Goal: Task Accomplishment & Management: Use online tool/utility

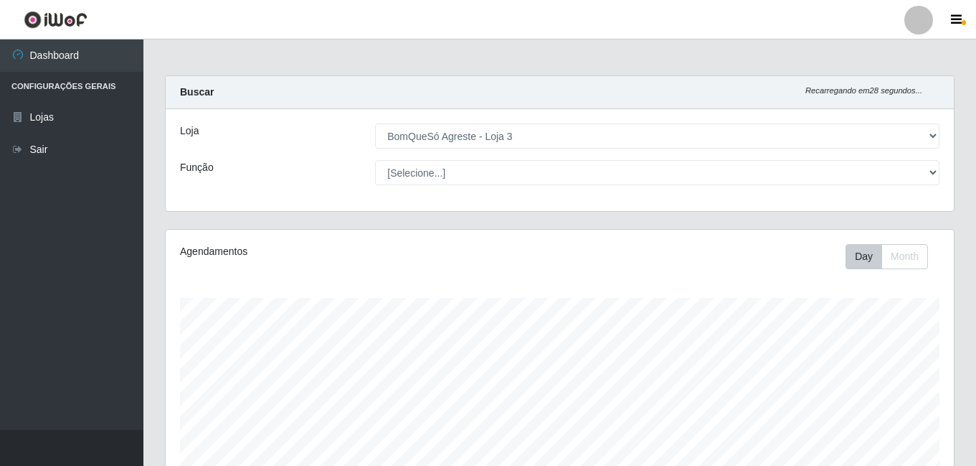
select select "215"
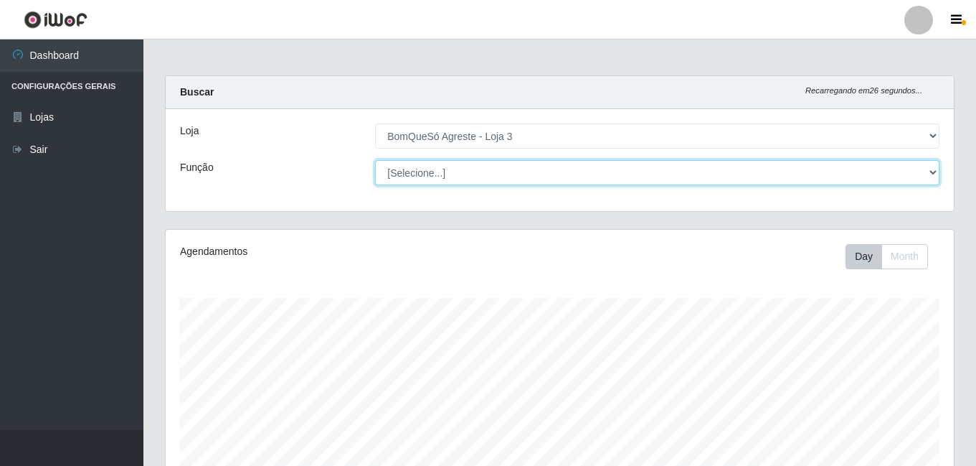
click at [505, 166] on select "[Selecione...] ASG ASG + ASG ++ Balconista Balconista + Balconista ++ Embalador…" at bounding box center [657, 172] width 565 height 25
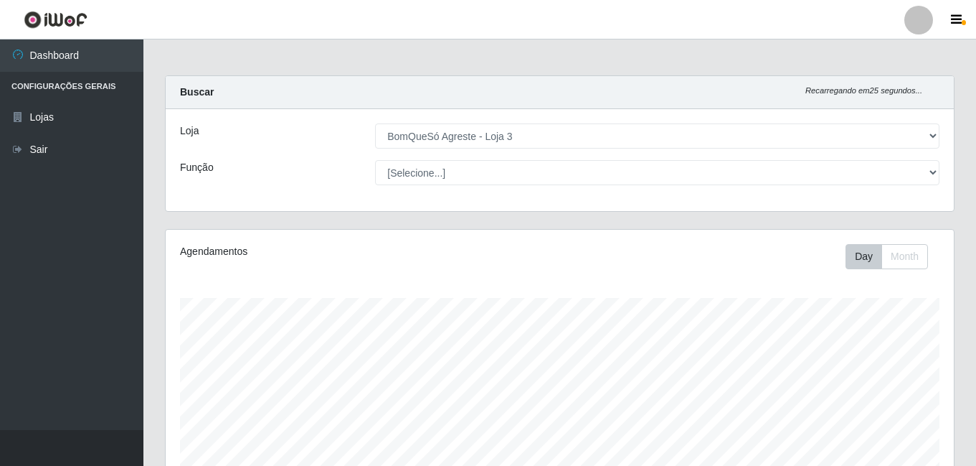
drag, startPoint x: 507, startPoint y: 156, endPoint x: 514, endPoint y: 154, distance: 7.3
click at [514, 154] on div "Loja [Selecione...] BomQueSó Agreste - Loja 3 Função [Selecione...] ASG ASG + A…" at bounding box center [560, 160] width 788 height 102
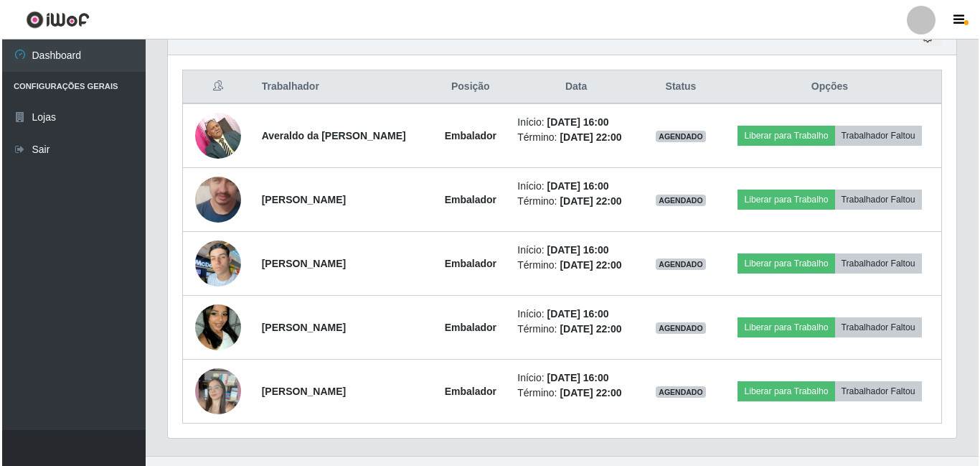
scroll to position [551, 0]
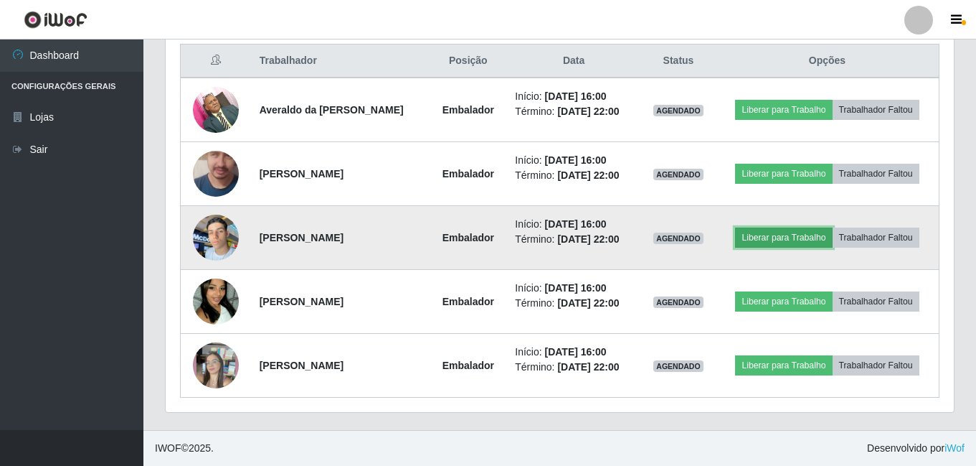
click at [773, 236] on button "Liberar para Trabalho" at bounding box center [783, 237] width 97 height 20
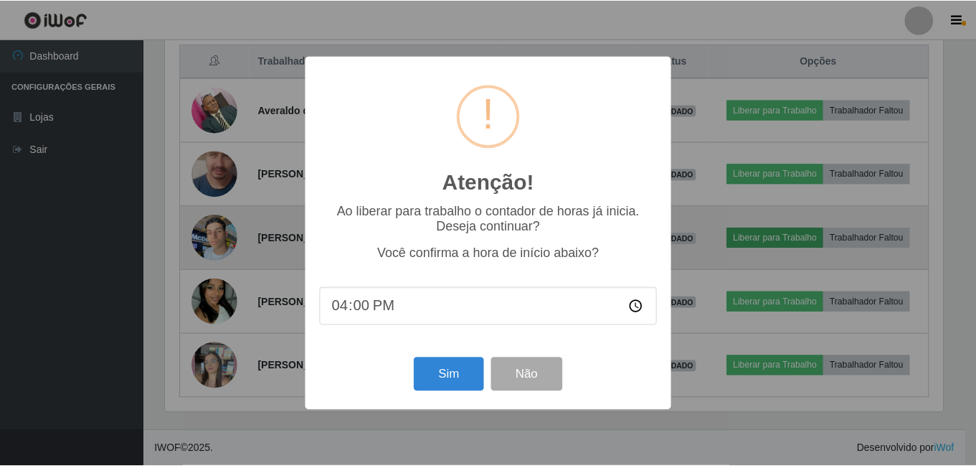
scroll to position [298, 781]
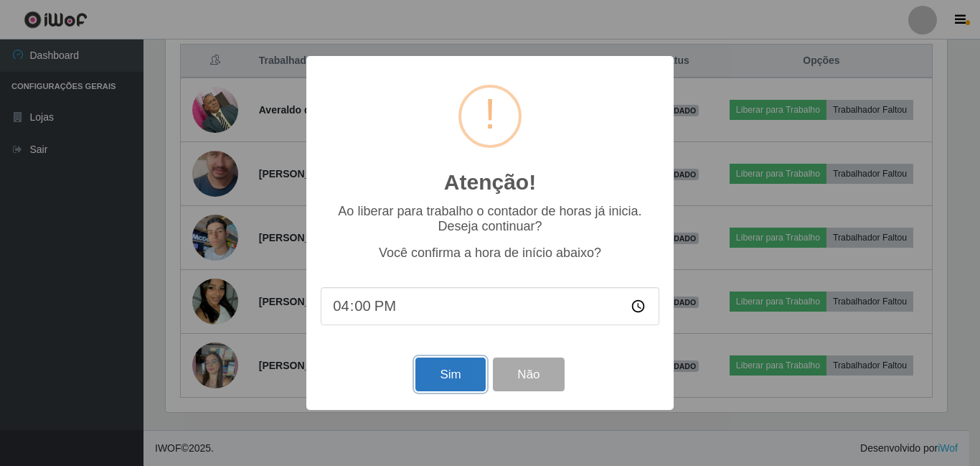
click at [435, 373] on button "Sim" at bounding box center [450, 374] width 70 height 34
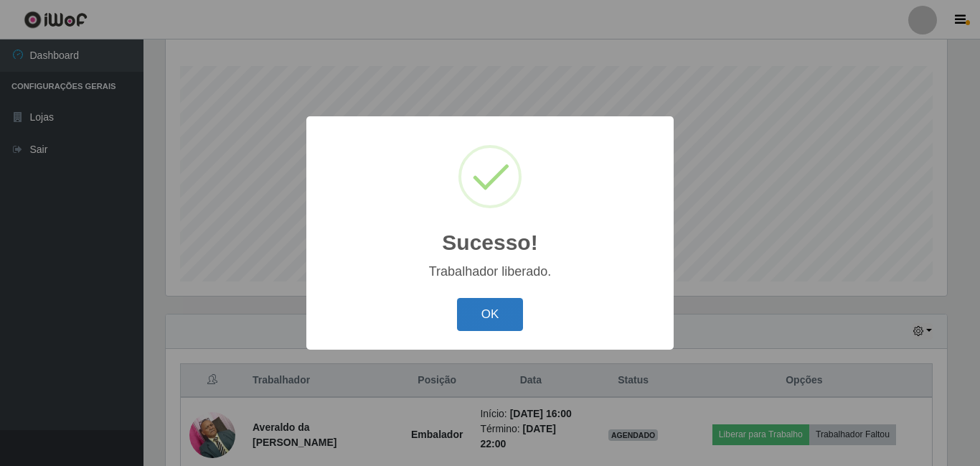
click at [485, 311] on button "OK" at bounding box center [490, 315] width 67 height 34
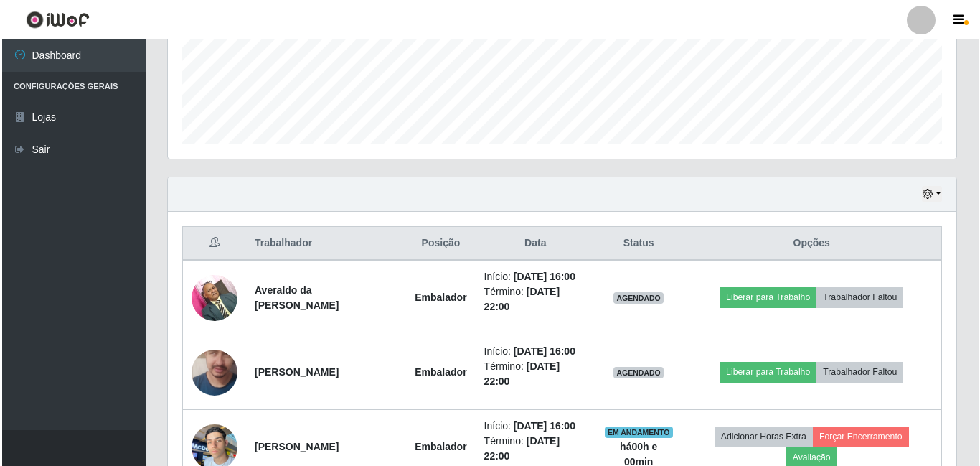
scroll to position [375, 0]
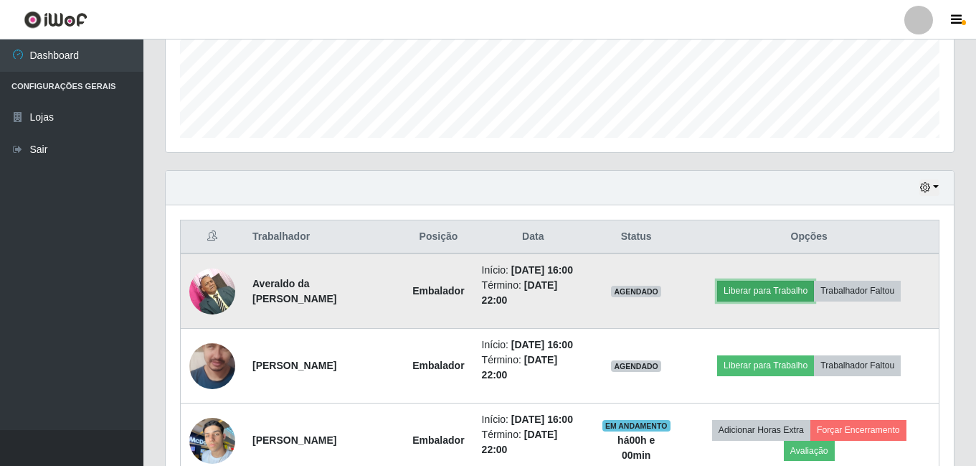
click at [774, 288] on button "Liberar para Trabalho" at bounding box center [765, 291] width 97 height 20
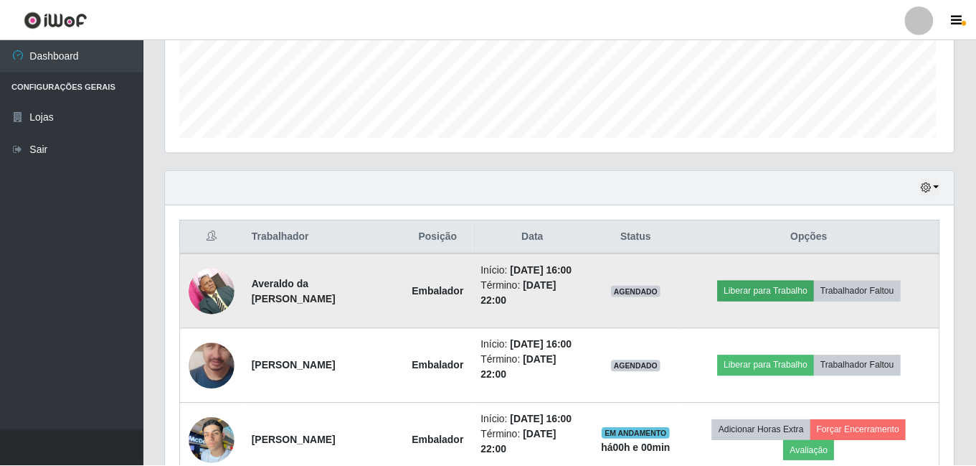
scroll to position [298, 781]
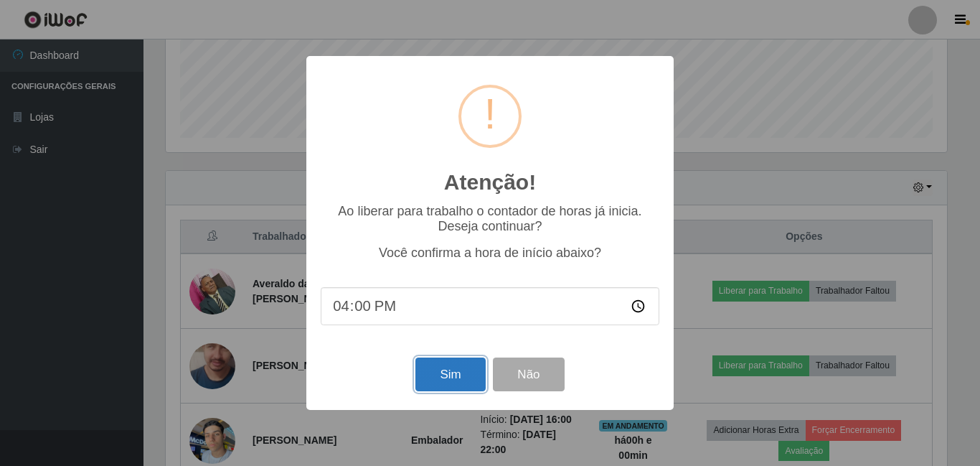
click at [445, 372] on button "Sim" at bounding box center [450, 374] width 70 height 34
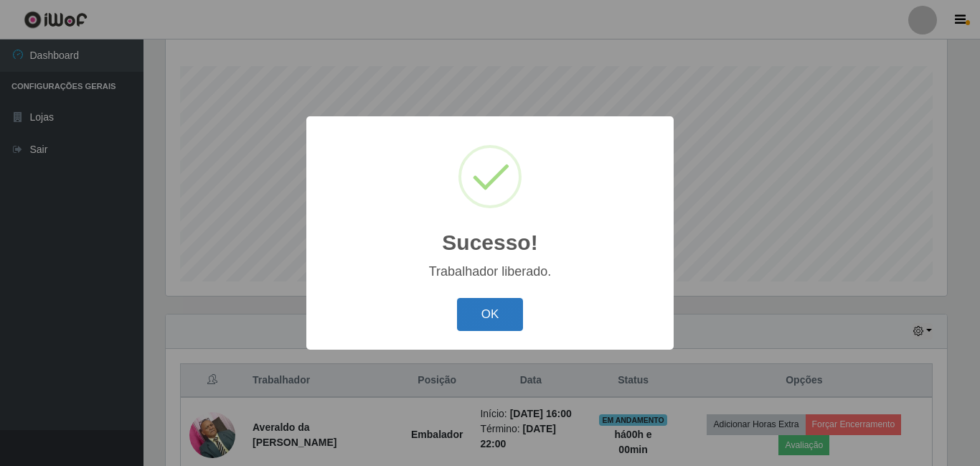
click at [507, 316] on button "OK" at bounding box center [490, 315] width 67 height 34
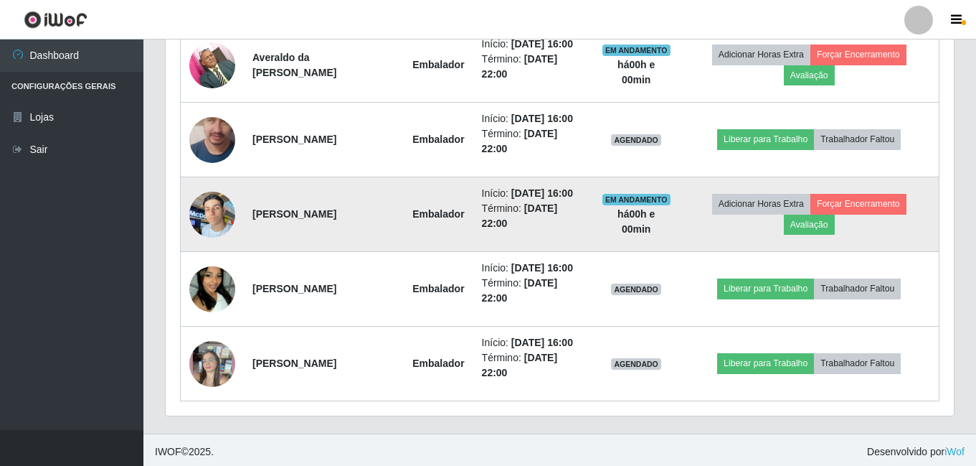
scroll to position [605, 0]
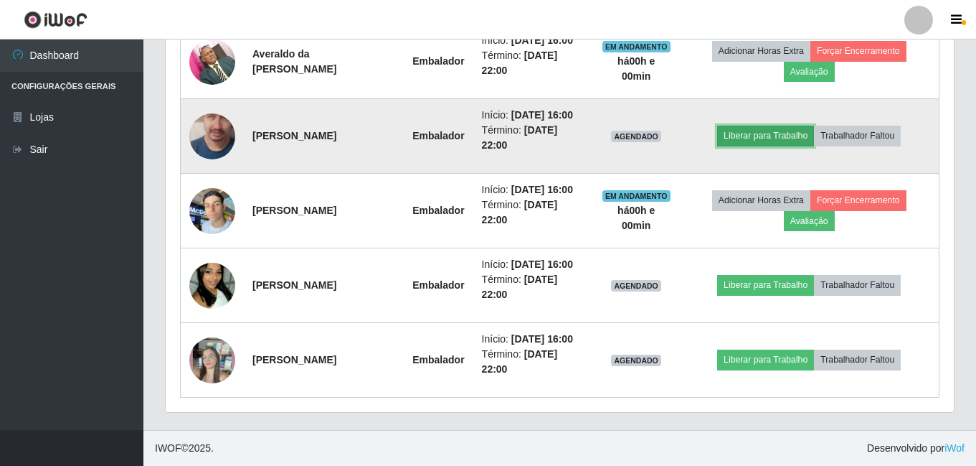
click at [781, 131] on button "Liberar para Trabalho" at bounding box center [765, 136] width 97 height 20
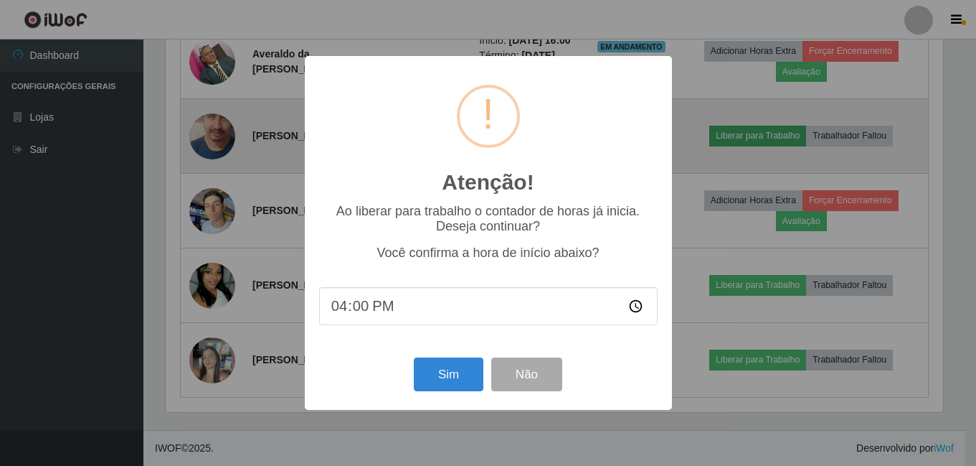
scroll to position [298, 781]
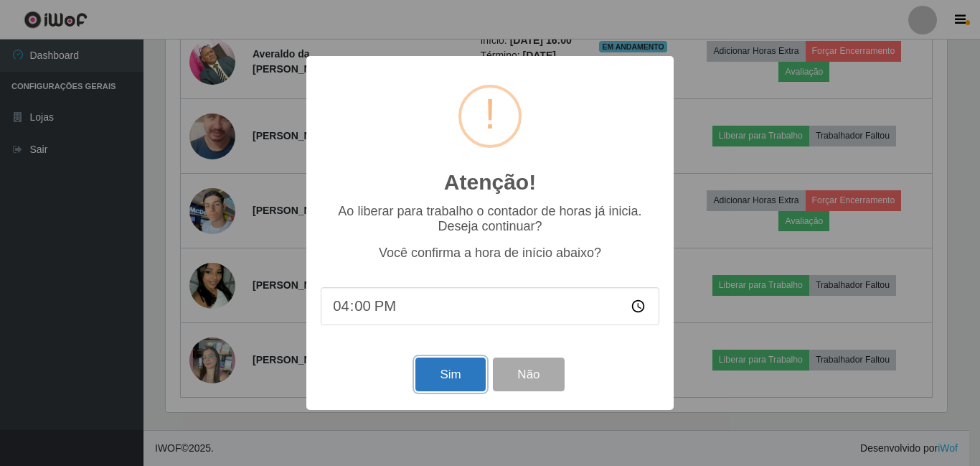
click at [440, 380] on button "Sim" at bounding box center [450, 374] width 70 height 34
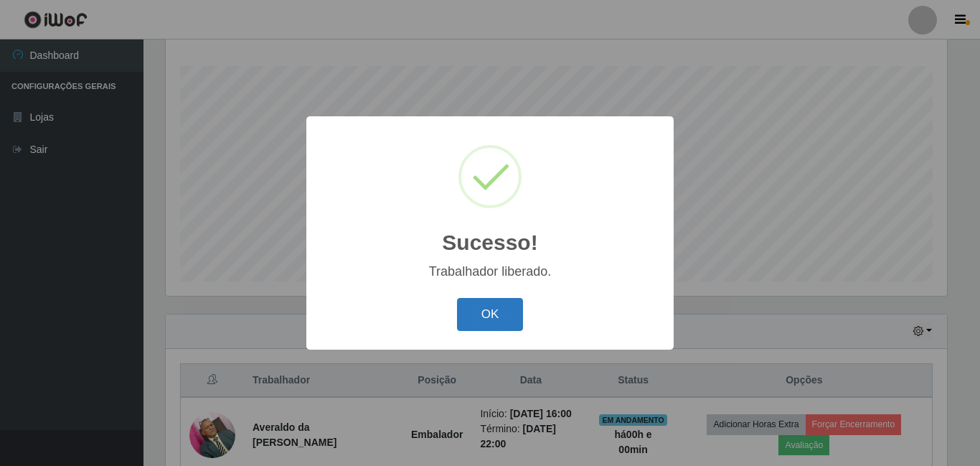
click at [489, 312] on button "OK" at bounding box center [490, 315] width 67 height 34
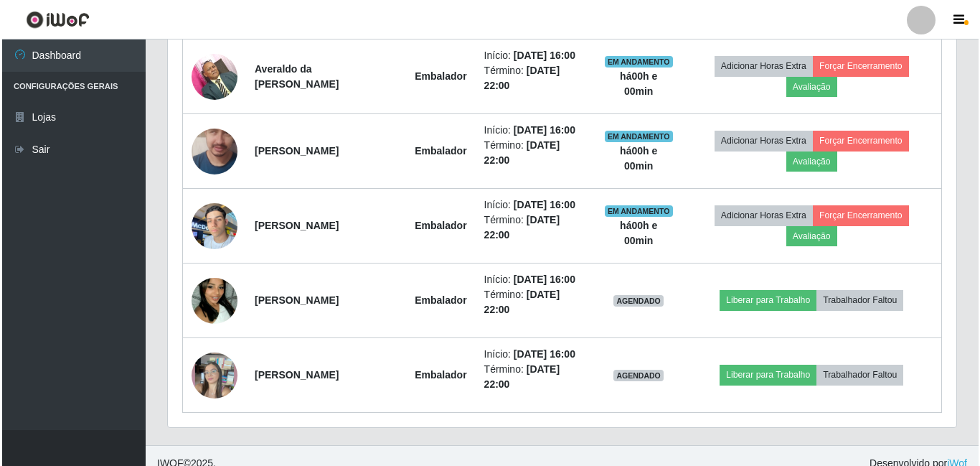
scroll to position [590, 0]
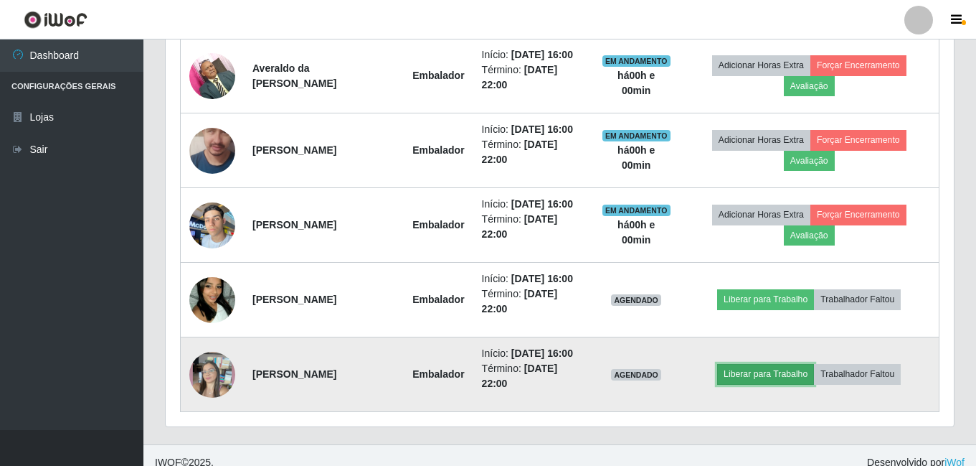
click at [771, 372] on button "Liberar para Trabalho" at bounding box center [765, 374] width 97 height 20
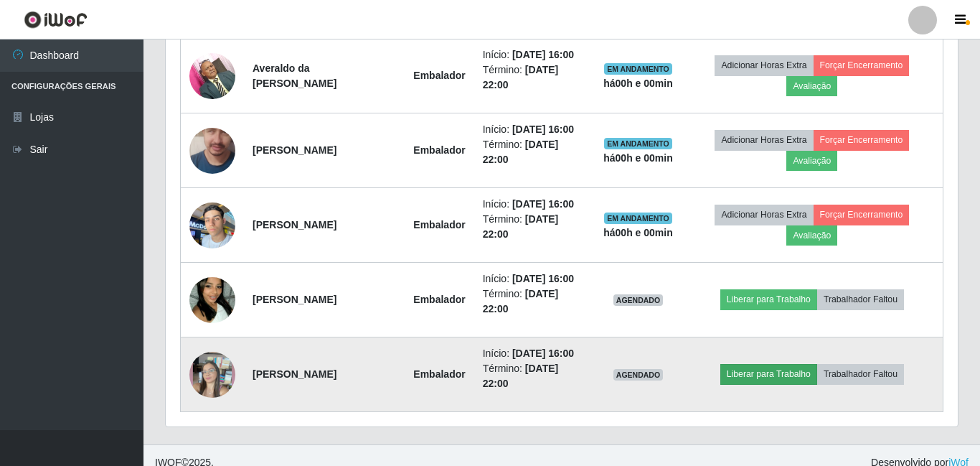
scroll to position [0, 0]
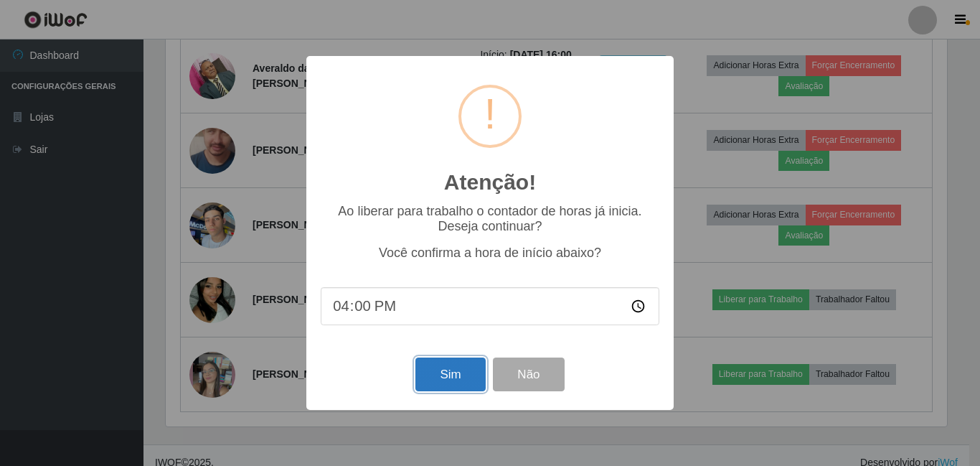
click at [452, 374] on button "Sim" at bounding box center [450, 374] width 70 height 34
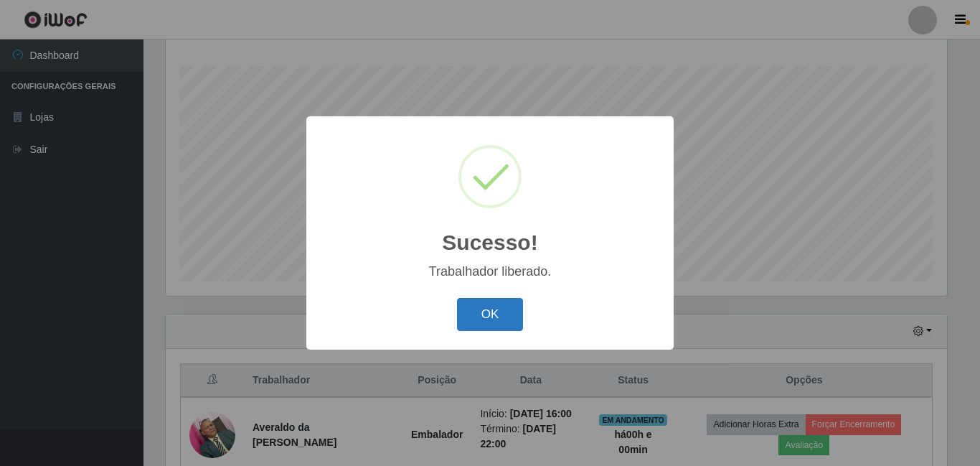
click at [491, 311] on button "OK" at bounding box center [490, 315] width 67 height 34
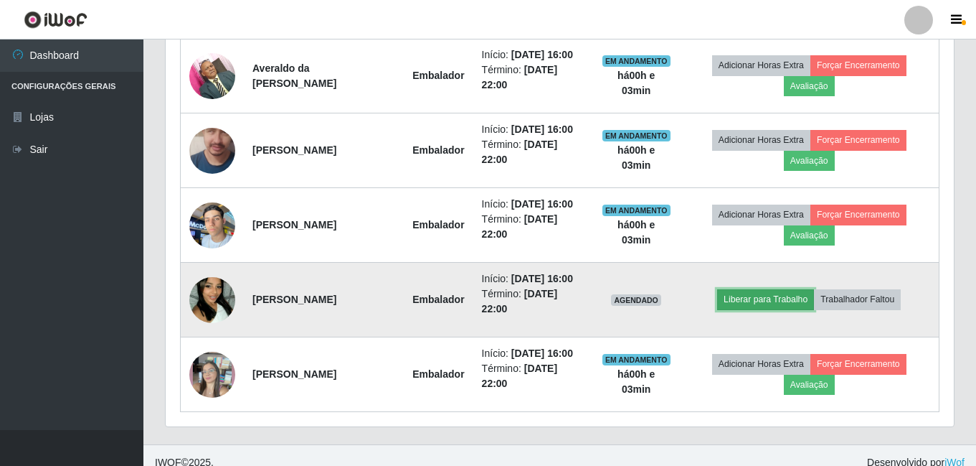
click at [766, 298] on button "Liberar para Trabalho" at bounding box center [765, 299] width 97 height 20
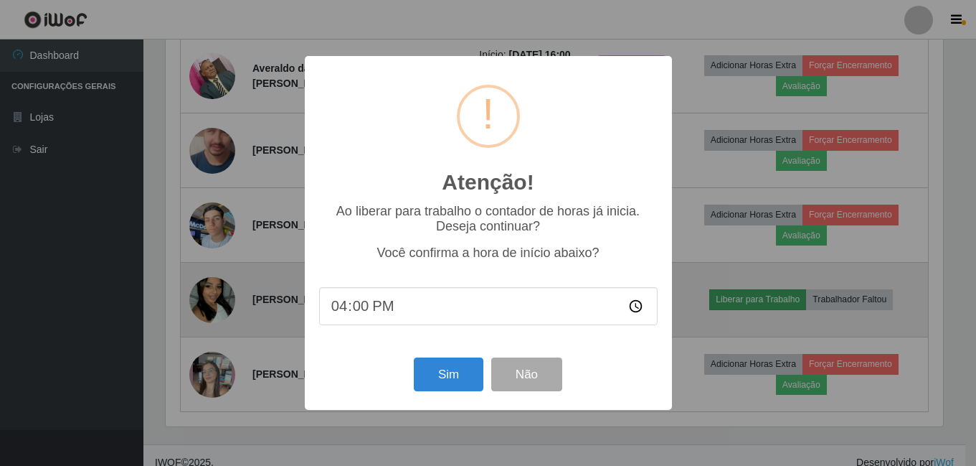
scroll to position [298, 781]
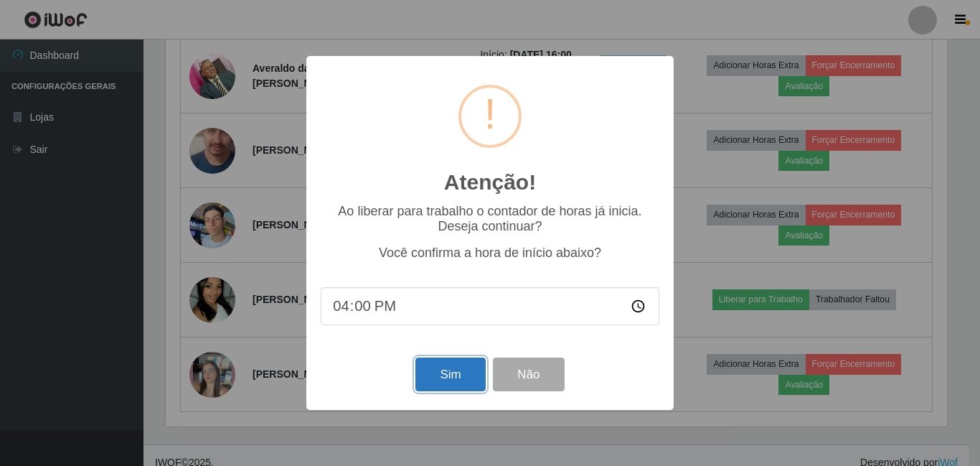
click at [455, 375] on button "Sim" at bounding box center [450, 374] width 70 height 34
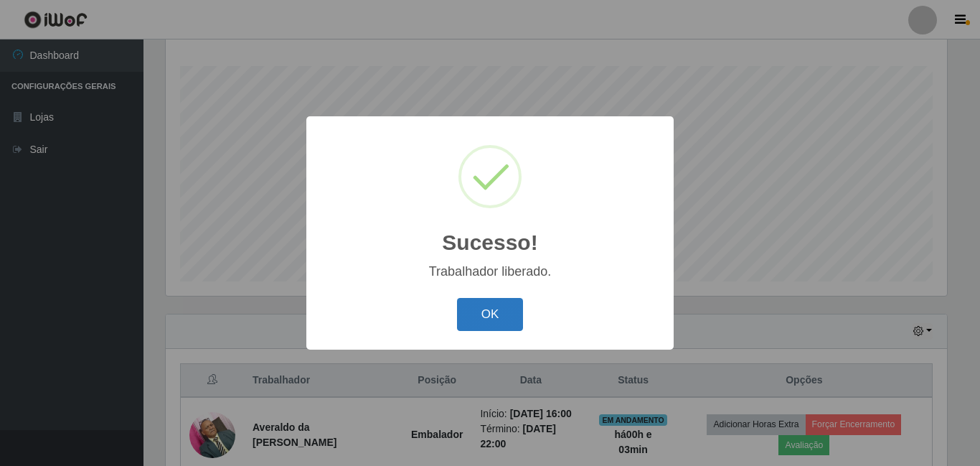
click at [498, 299] on button "OK" at bounding box center [490, 315] width 67 height 34
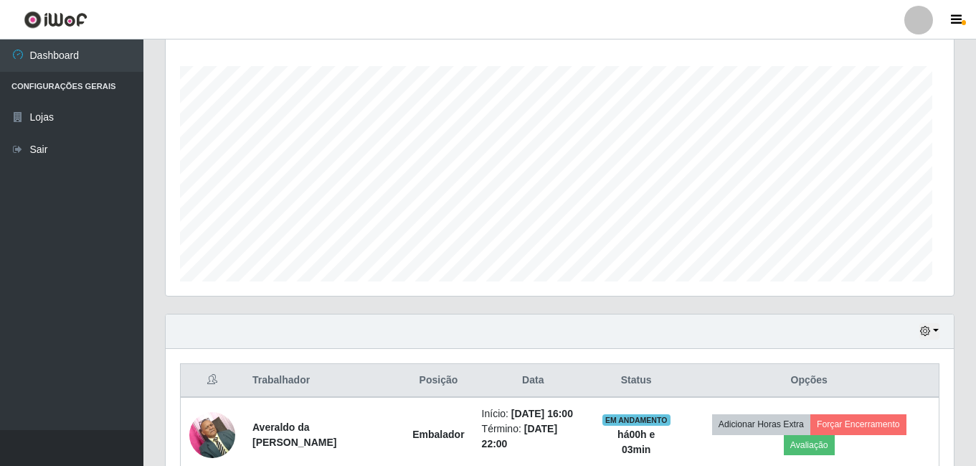
scroll to position [298, 788]
